Goal: Task Accomplishment & Management: Use online tool/utility

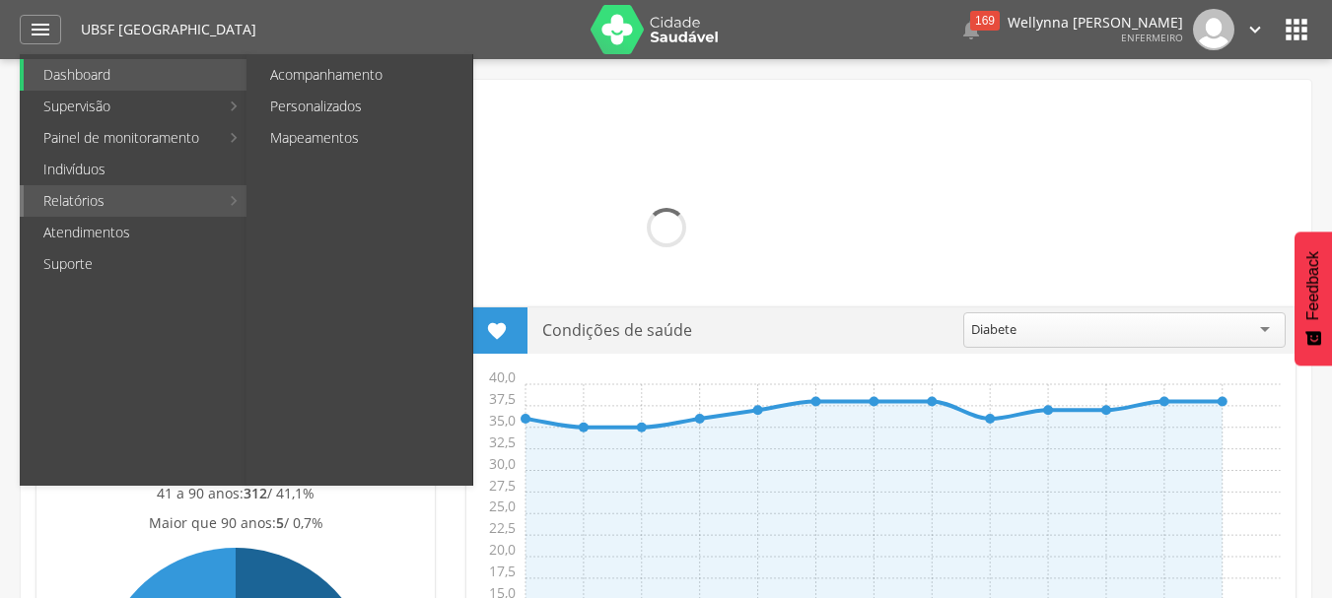
click at [77, 198] on link "Relatórios" at bounding box center [121, 201] width 195 height 32
click at [283, 112] on link "Personalizados" at bounding box center [361, 107] width 222 height 32
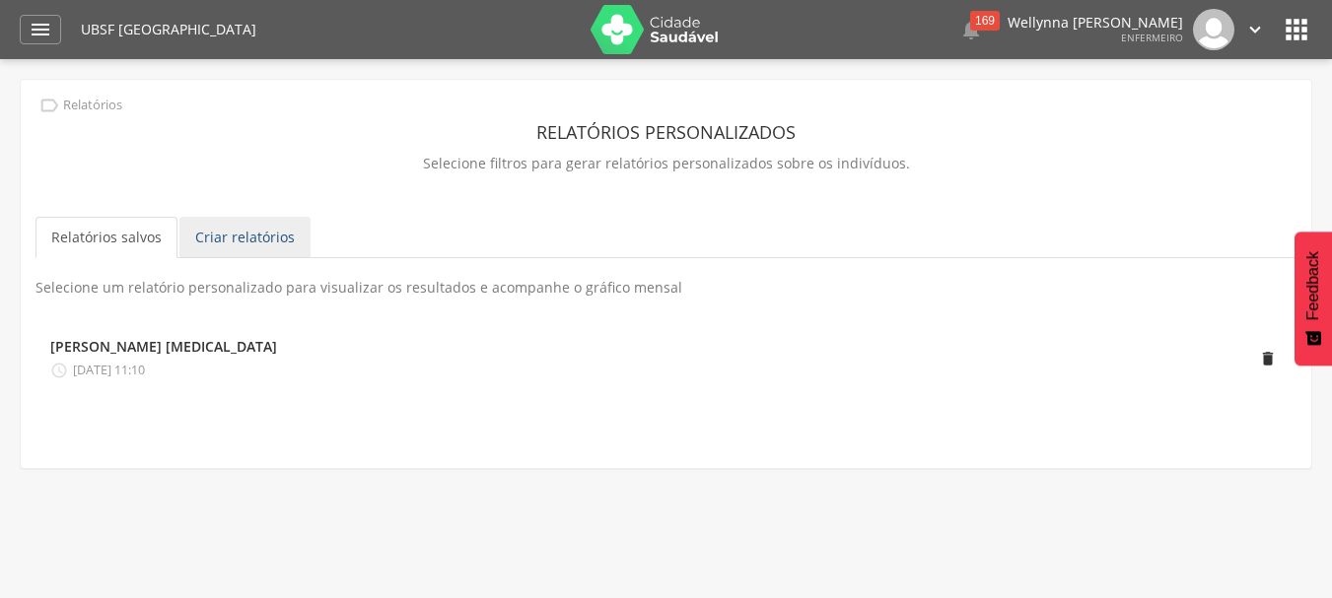
click at [234, 235] on link "Criar relatórios" at bounding box center [244, 237] width 131 height 41
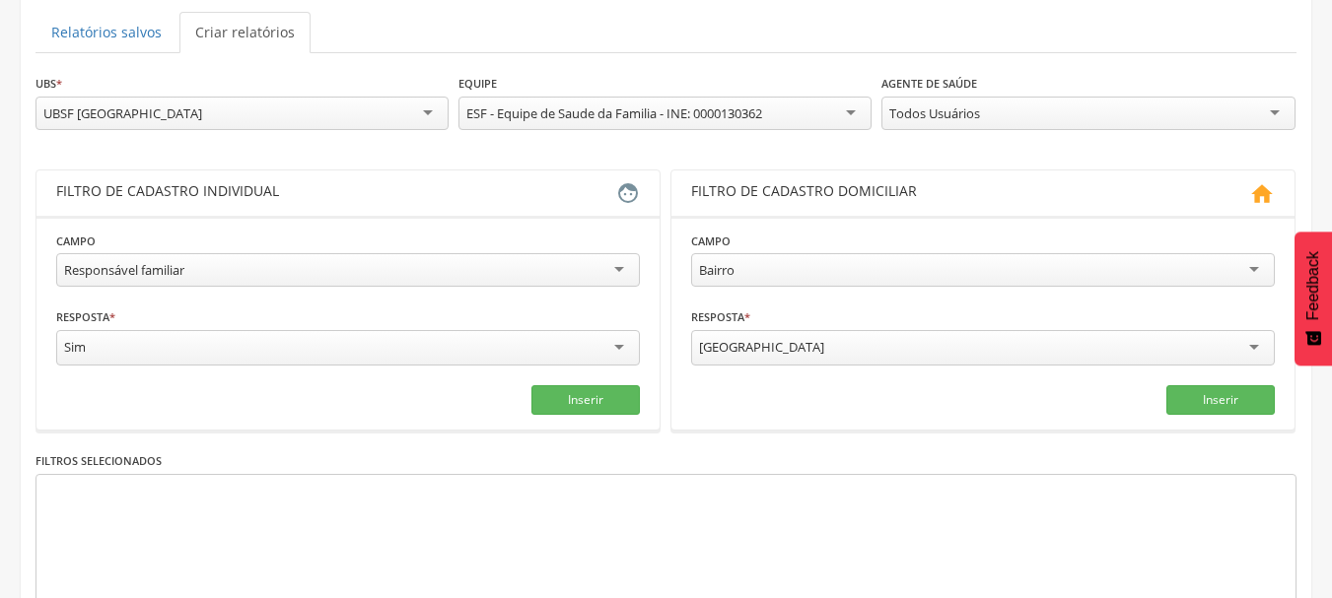
scroll to position [296, 0]
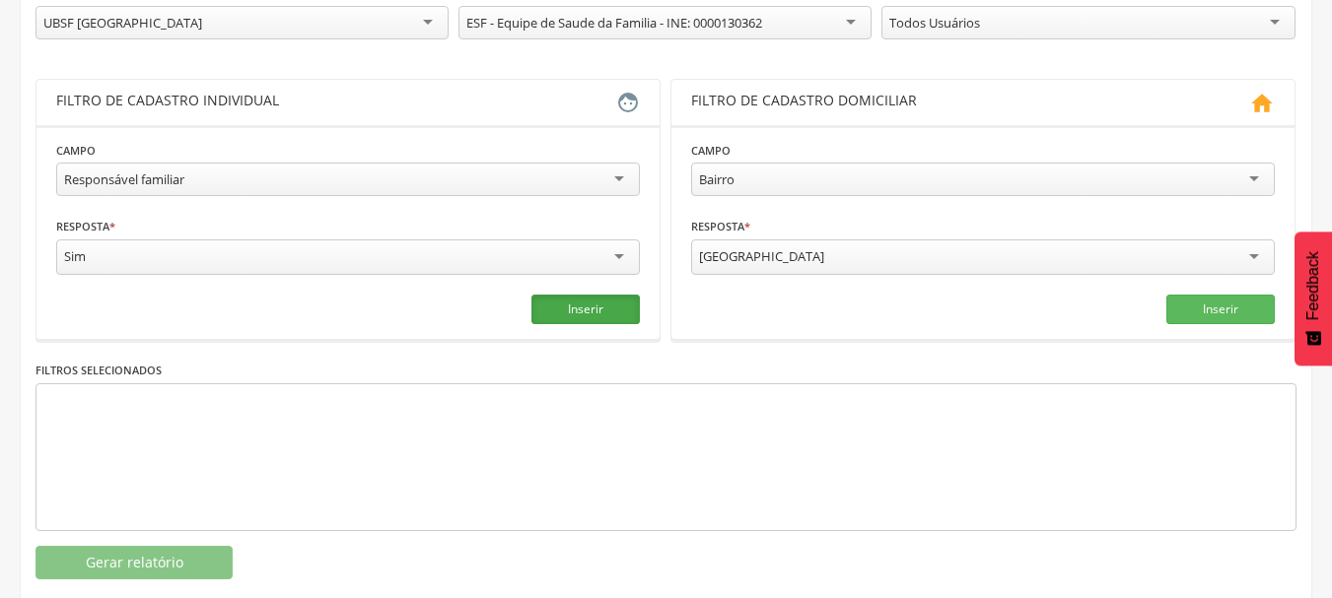
click at [567, 314] on button "Inserir" at bounding box center [585, 310] width 108 height 30
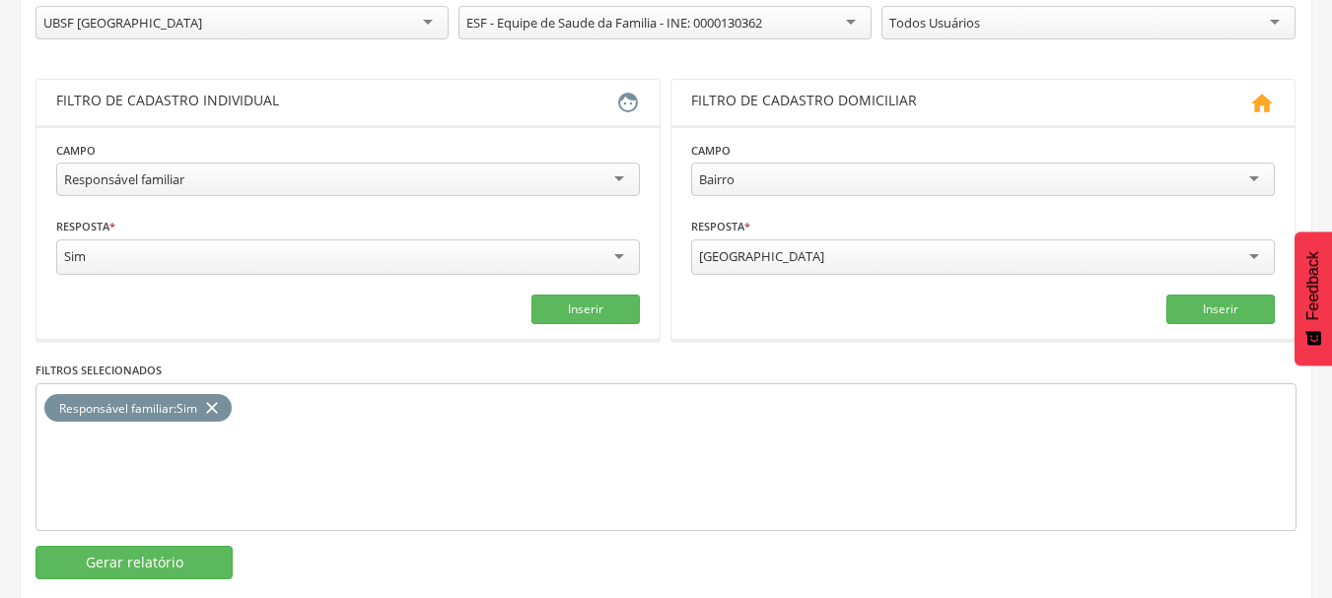
click at [212, 402] on icon "close" at bounding box center [212, 408] width 20 height 29
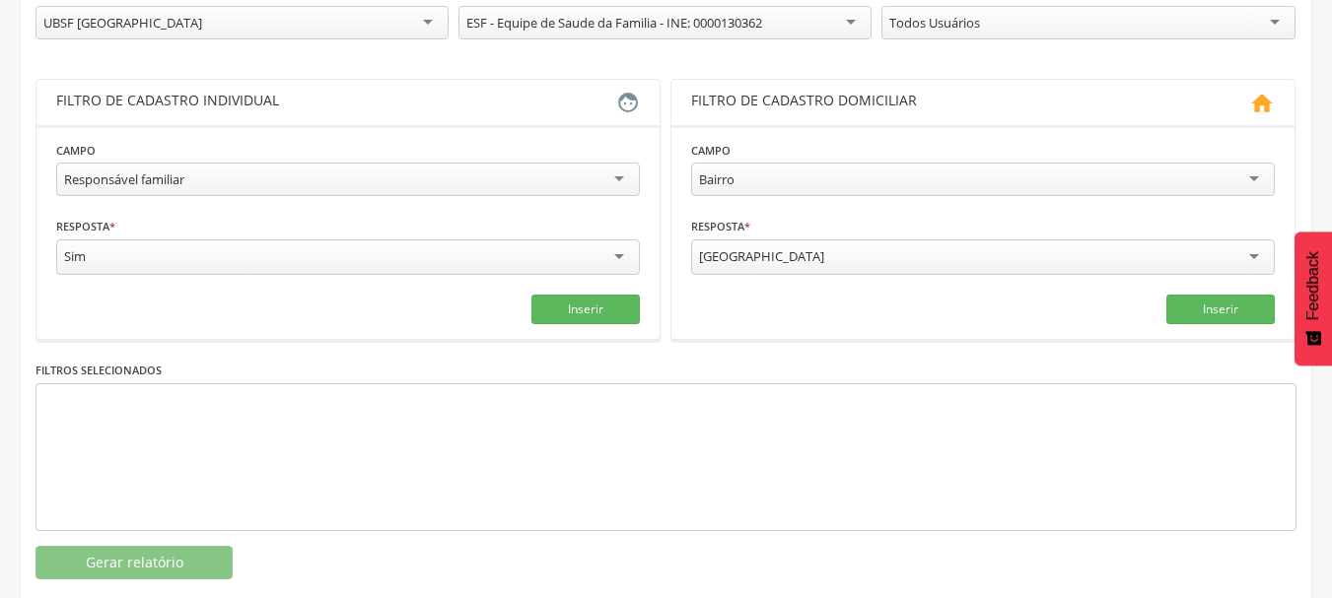
click at [618, 179] on div "Responsável familiar" at bounding box center [348, 180] width 584 height 34
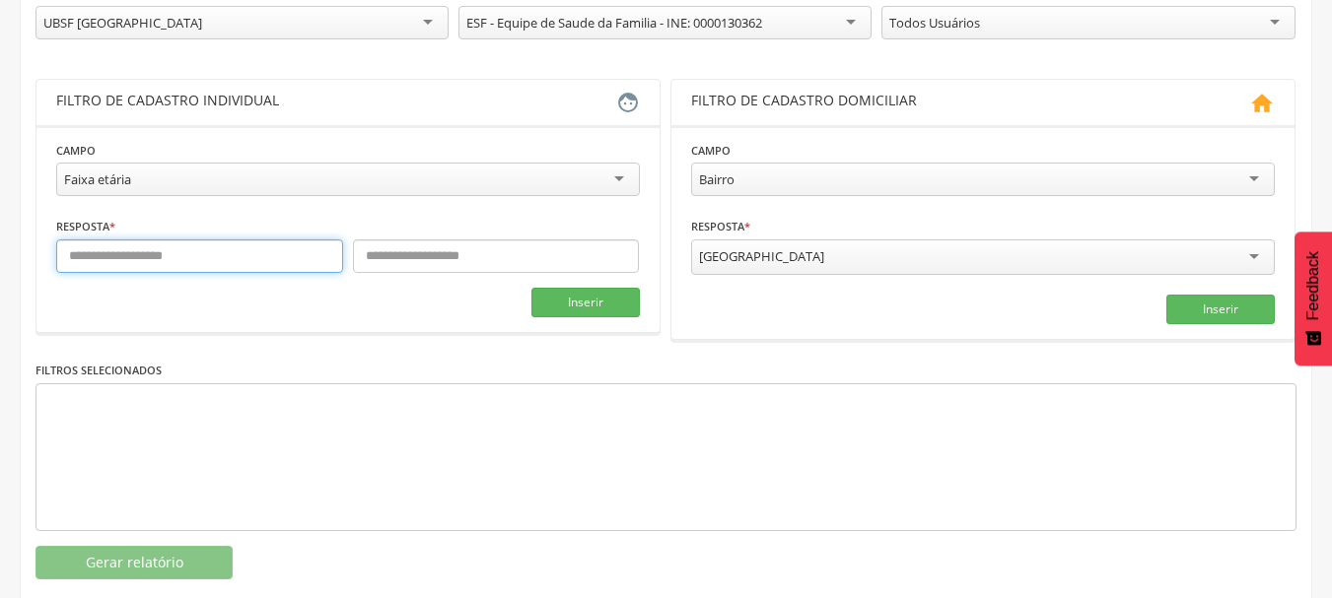
click at [162, 260] on input "text" at bounding box center [199, 257] width 287 height 34
type input "**"
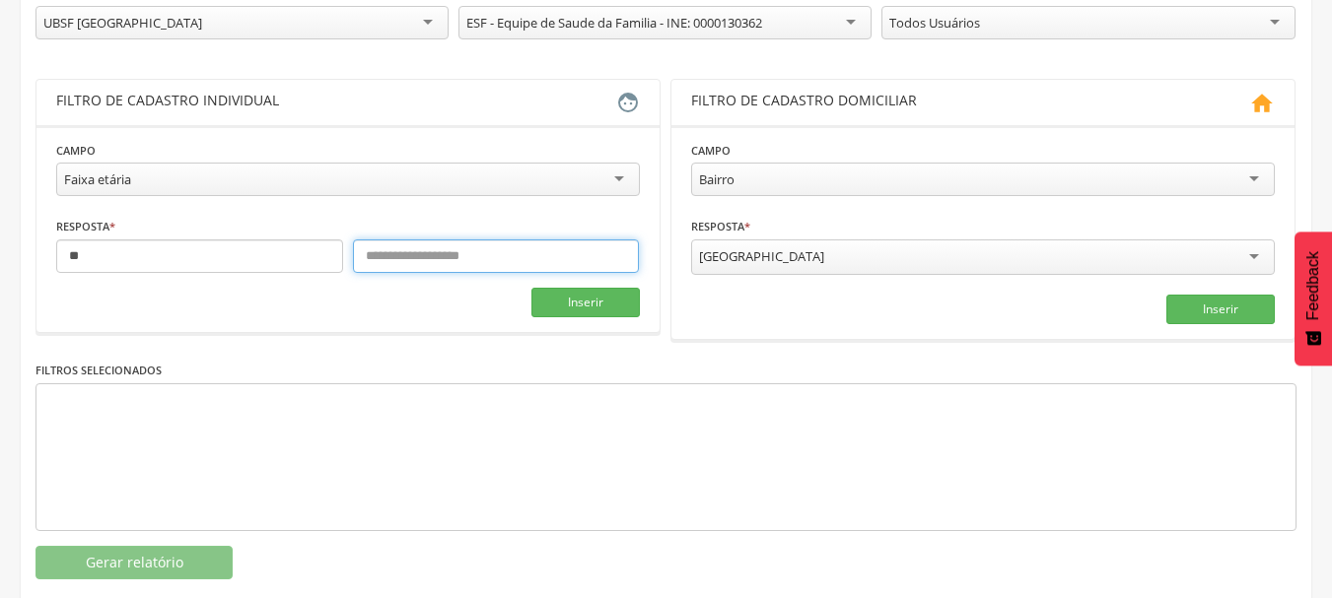
click at [449, 259] on input "text" at bounding box center [496, 257] width 287 height 34
type input "**"
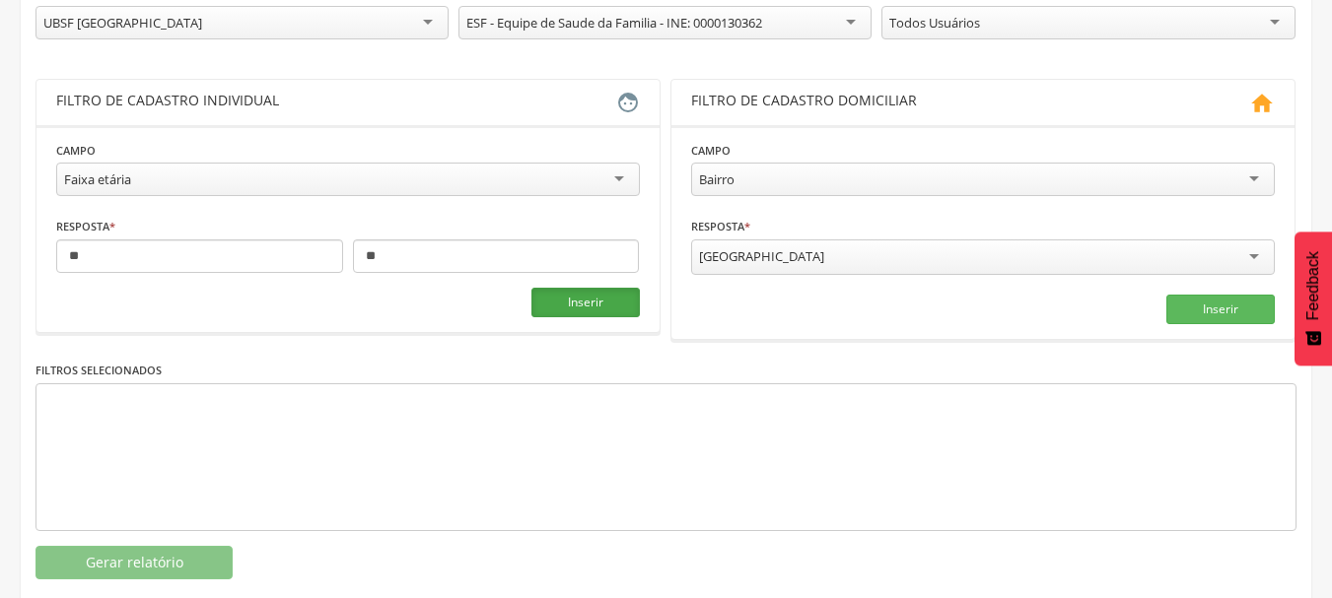
click at [594, 302] on button "Inserir" at bounding box center [585, 303] width 108 height 30
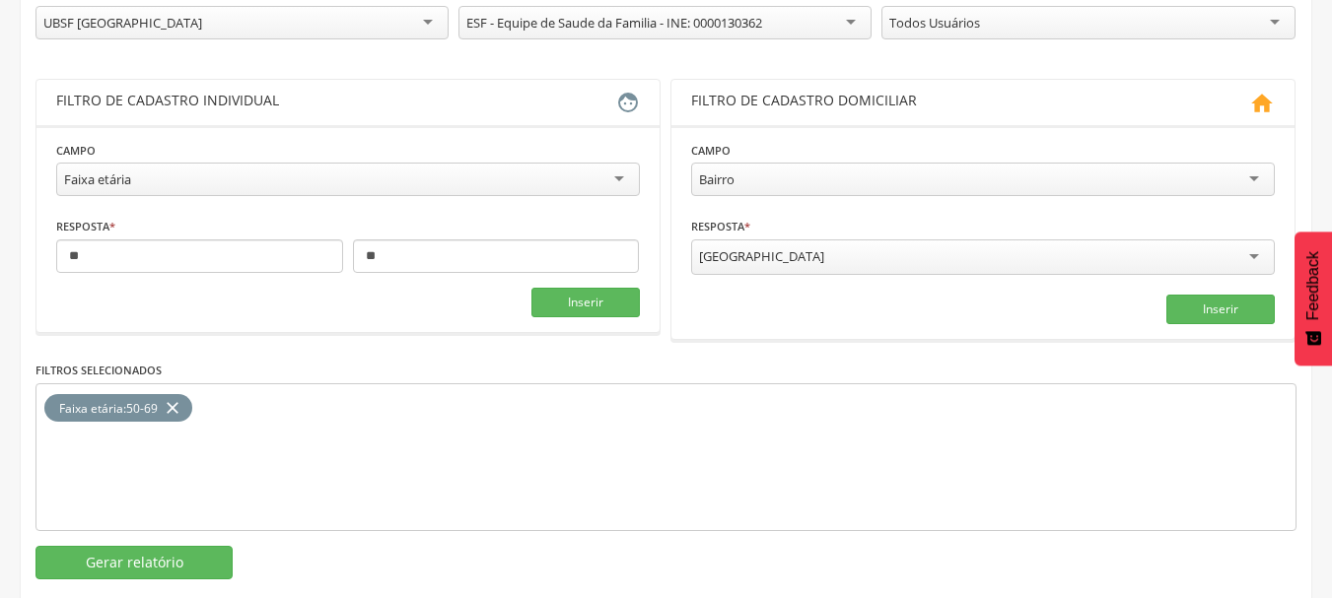
click at [614, 184] on div "Faixa etária" at bounding box center [348, 180] width 584 height 34
click at [158, 256] on div "Masculino" at bounding box center [348, 257] width 584 height 35
click at [613, 307] on button "Inserir" at bounding box center [585, 308] width 108 height 30
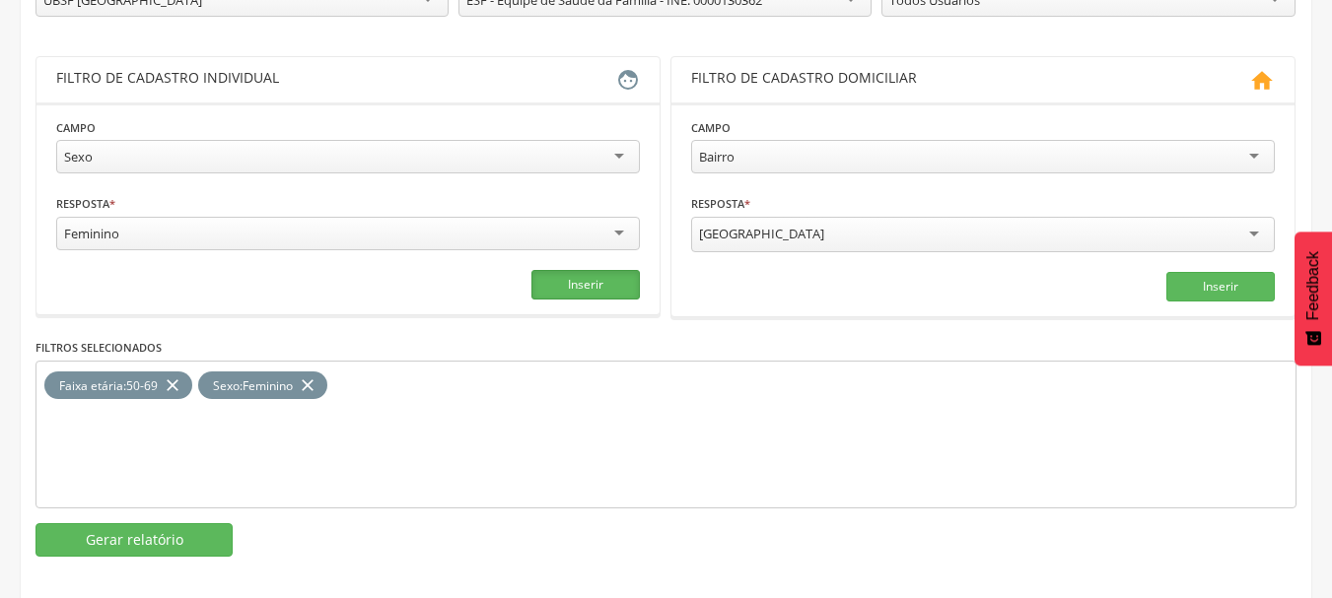
scroll to position [330, 0]
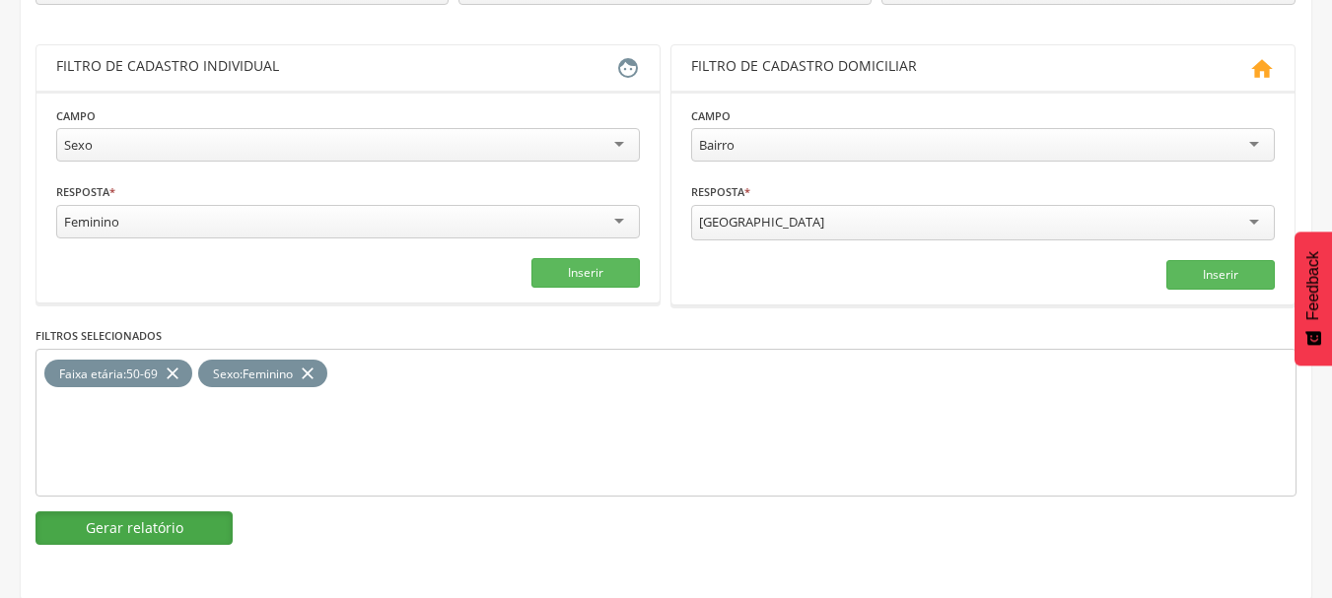
click at [156, 527] on button "Gerar relatório" at bounding box center [133, 529] width 197 height 34
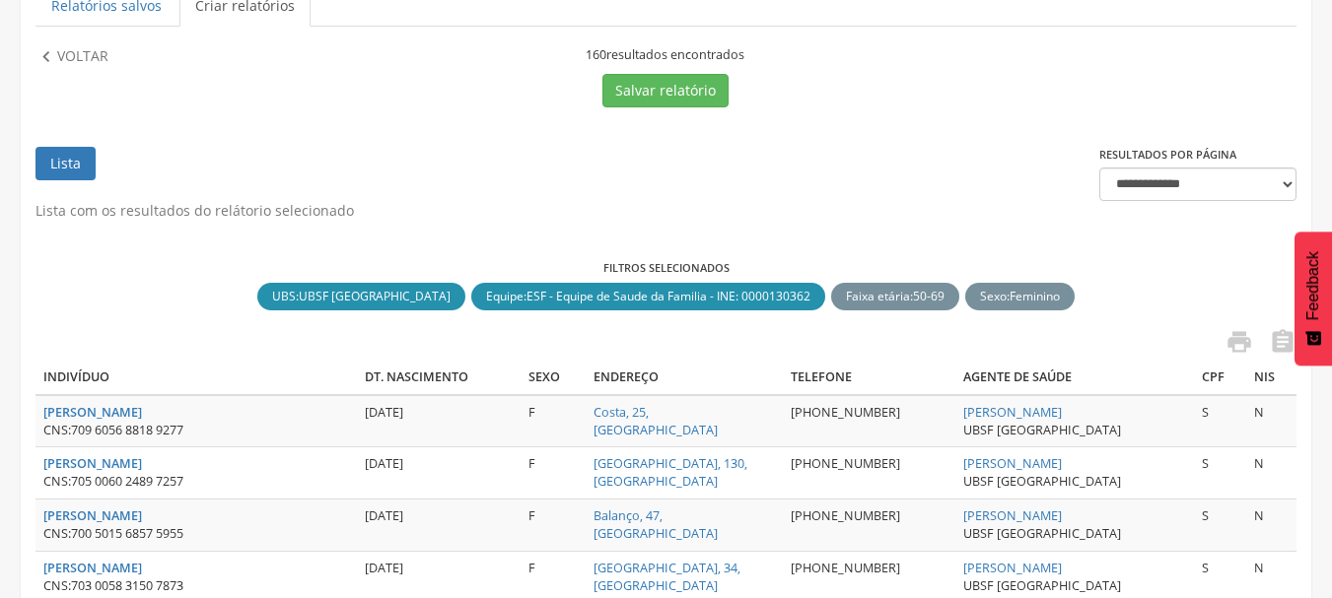
scroll to position [133, 0]
